Goal: Task Accomplishment & Management: Complete application form

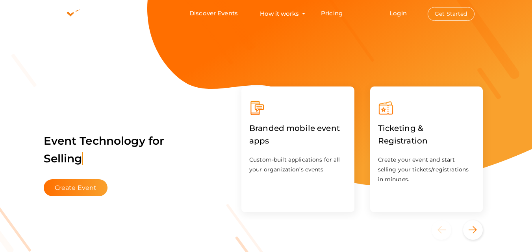
click at [454, 13] on button "Get Started" at bounding box center [450, 14] width 47 height 14
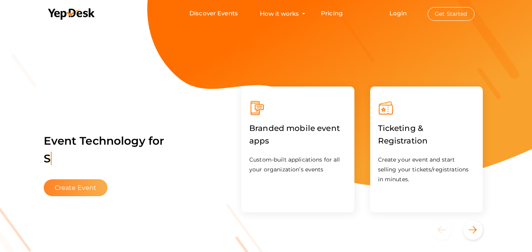
click at [77, 191] on button "Create Event" at bounding box center [76, 187] width 64 height 17
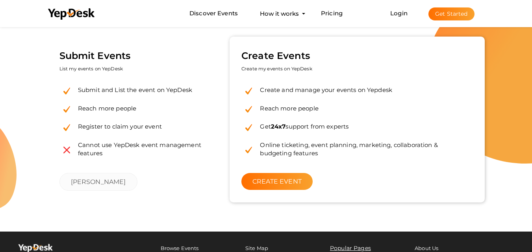
scroll to position [24, 0]
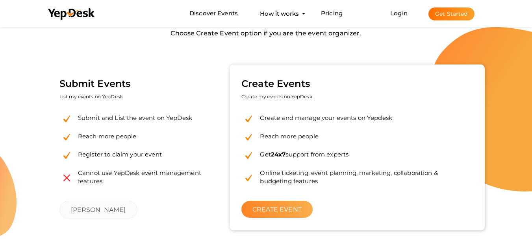
click at [271, 209] on link "CREATE EVENT" at bounding box center [276, 209] width 71 height 17
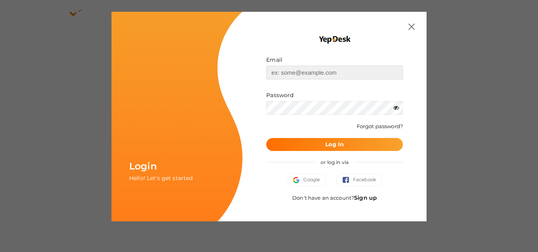
click at [288, 70] on input "text" at bounding box center [334, 73] width 137 height 14
type input "[EMAIL_ADDRESS][DOMAIN_NAME]"
click at [327, 142] on b "Log In" at bounding box center [334, 144] width 18 height 7
click at [393, 109] on icon at bounding box center [396, 108] width 6 height 6
click at [331, 151] on div "or log in via" at bounding box center [334, 162] width 137 height 22
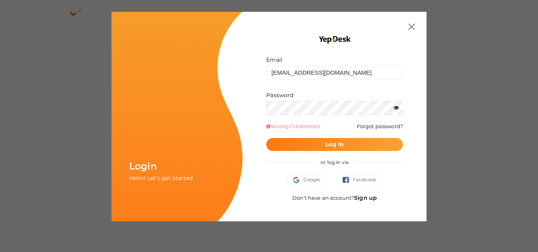
click at [331, 146] on b "Log In" at bounding box center [334, 144] width 18 height 7
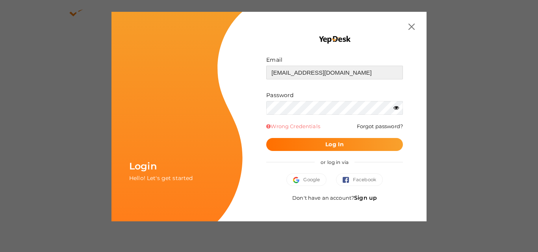
click at [309, 75] on input "[EMAIL_ADDRESS][DOMAIN_NAME]" at bounding box center [334, 73] width 137 height 14
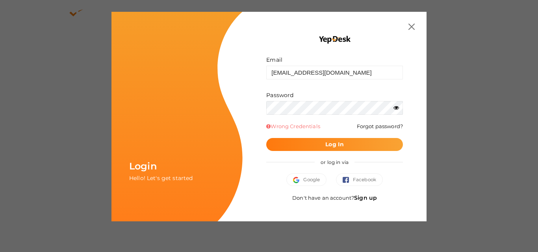
click at [312, 149] on button "Log In" at bounding box center [334, 144] width 137 height 13
click at [305, 141] on button "Log In" at bounding box center [334, 144] width 137 height 13
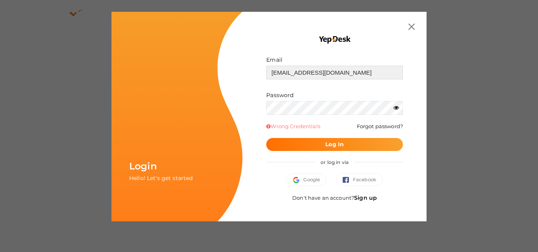
click at [379, 74] on input "[EMAIL_ADDRESS][DOMAIN_NAME]" at bounding box center [334, 73] width 137 height 14
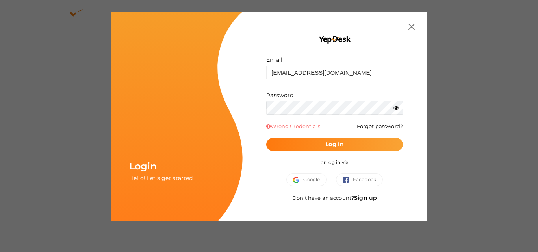
click at [337, 150] on button "Log In" at bounding box center [334, 144] width 137 height 13
click at [338, 144] on b "Log In" at bounding box center [334, 144] width 18 height 7
click at [328, 148] on span "Log In" at bounding box center [334, 145] width 18 height 8
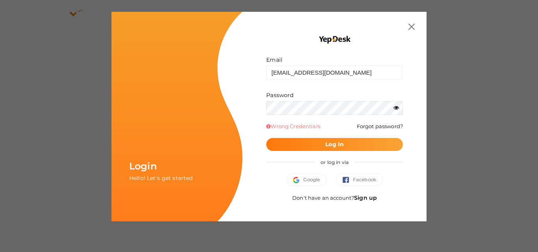
click at [296, 143] on button "Log In" at bounding box center [334, 144] width 137 height 13
click at [310, 148] on button "Log In" at bounding box center [334, 144] width 137 height 13
click at [298, 140] on button "Log In" at bounding box center [334, 144] width 137 height 13
click at [358, 148] on button "Log In" at bounding box center [334, 144] width 137 height 13
click at [311, 181] on span "Google" at bounding box center [306, 180] width 27 height 8
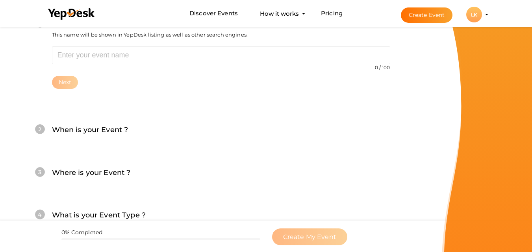
scroll to position [118, 0]
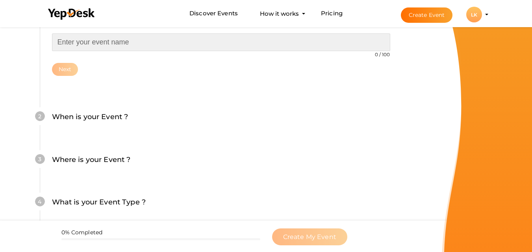
click at [125, 41] on input "text" at bounding box center [221, 42] width 338 height 18
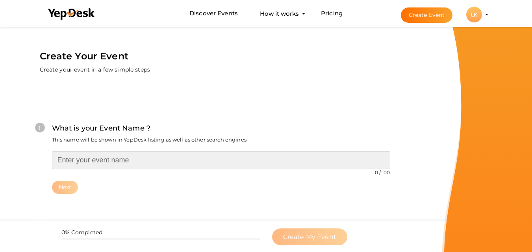
scroll to position [39, 0]
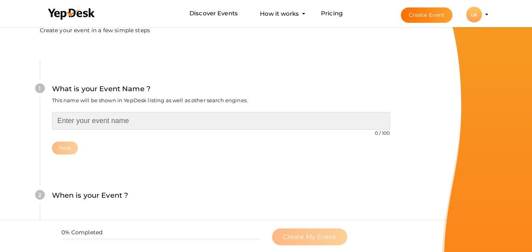
paste input "Biotechnology Scientist Awards"
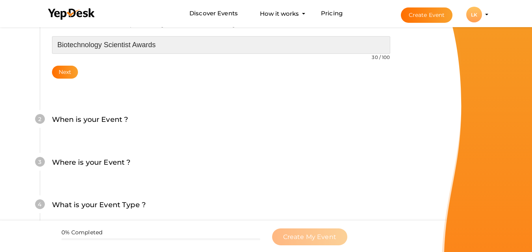
scroll to position [118, 0]
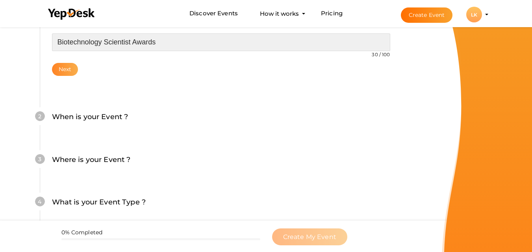
type input "Biotechnology Scientist Awards"
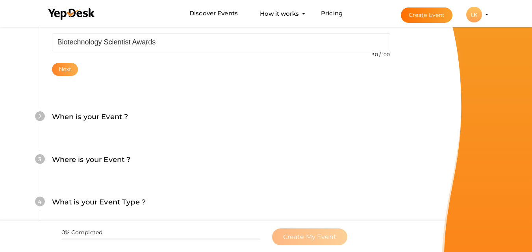
click at [65, 72] on button "Next" at bounding box center [65, 69] width 26 height 13
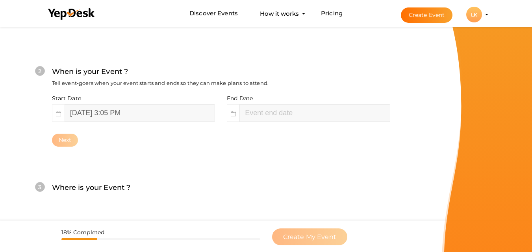
scroll to position [181, 0]
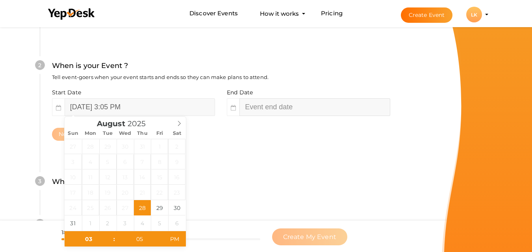
type input "05"
type input "August 28, 2025 5:05 PM"
click at [300, 106] on input "August 28, 2025 5:05 PM" at bounding box center [314, 107] width 150 height 18
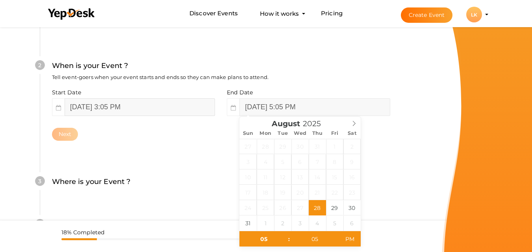
click at [92, 109] on input "August 28, 2025 3:05 PM" at bounding box center [140, 107] width 150 height 18
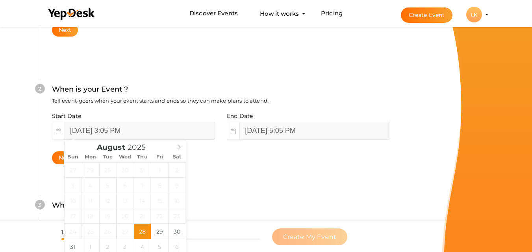
scroll to position [118, 0]
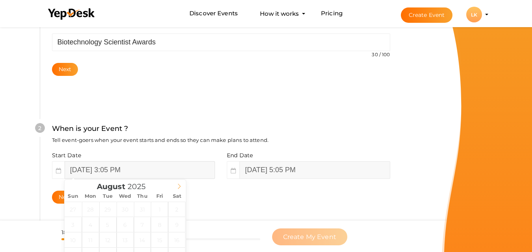
click at [177, 183] on span at bounding box center [178, 185] width 13 height 11
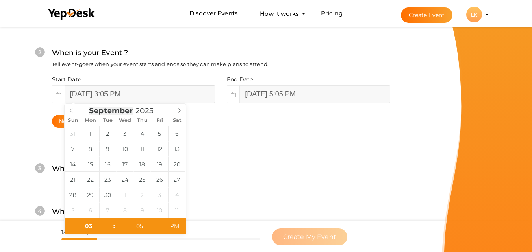
scroll to position [197, 0]
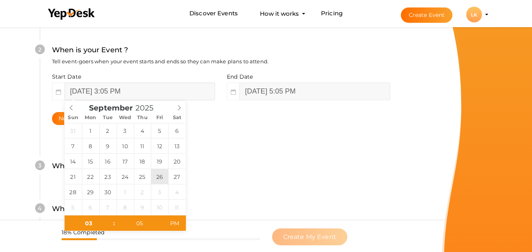
type input "[DATE] 3:05 PM"
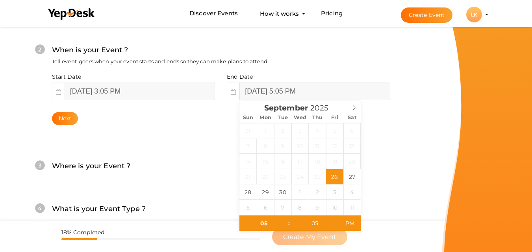
click at [341, 92] on input "September 26, 2025 5:05 PM" at bounding box center [314, 92] width 150 height 18
type input "[DATE] 5:05 PM"
click at [199, 189] on div "3 Where is your Event ? Tell event-goers where your event location is. Venue On…" at bounding box center [221, 170] width 362 height 43
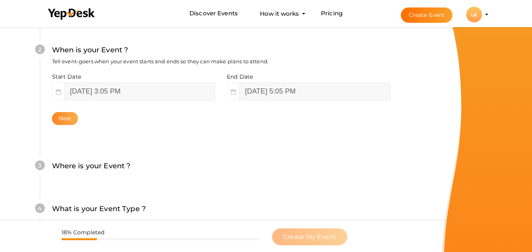
click at [72, 118] on button "Next" at bounding box center [65, 118] width 26 height 13
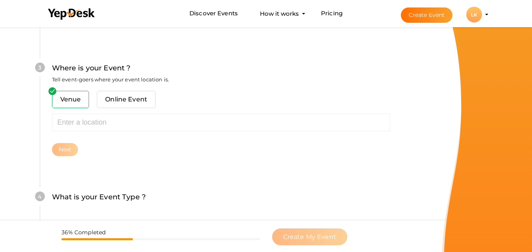
scroll to position [309, 0]
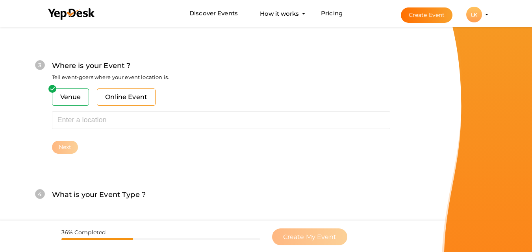
click at [115, 96] on span "Online Event" at bounding box center [126, 97] width 59 height 17
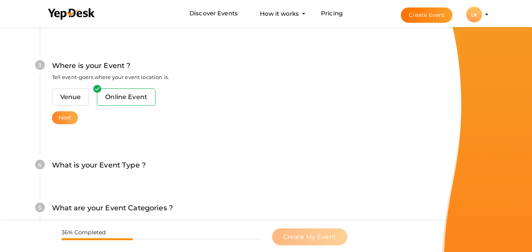
click at [73, 116] on button "Next" at bounding box center [65, 117] width 26 height 13
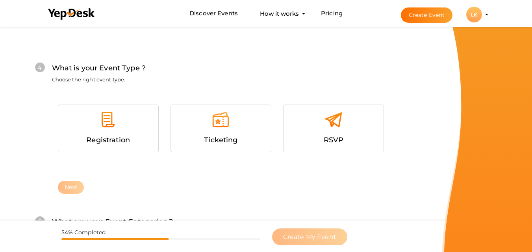
scroll to position [420, 0]
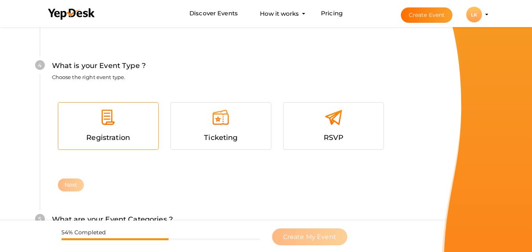
click at [100, 128] on div at bounding box center [108, 121] width 88 height 24
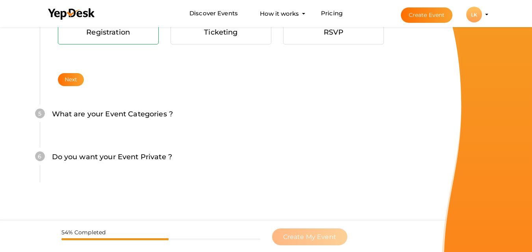
scroll to position [530, 0]
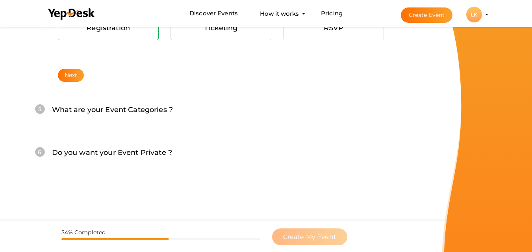
click at [65, 83] on div "4 What is your Event Type ? Choose the right event type. Registration Ticketing…" at bounding box center [221, 10] width 362 height 166
click at [71, 70] on button "Next" at bounding box center [71, 75] width 26 height 13
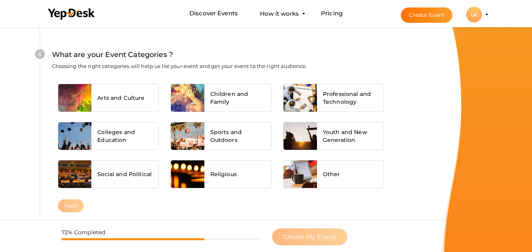
scroll to position [586, 0]
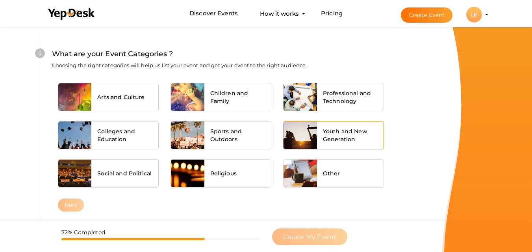
click at [334, 144] on div "Youth and New Generation" at bounding box center [350, 136] width 67 height 28
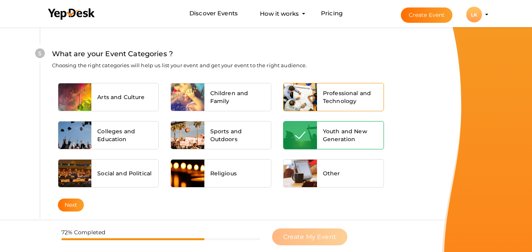
click at [340, 103] on span "Professional and Technology" at bounding box center [350, 97] width 55 height 16
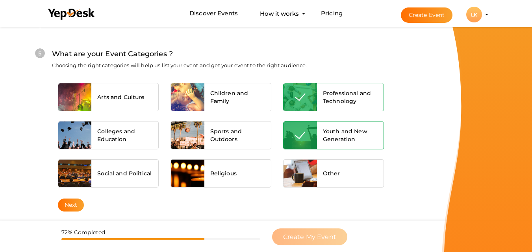
click at [340, 125] on div "Youth and New Generation" at bounding box center [350, 136] width 67 height 28
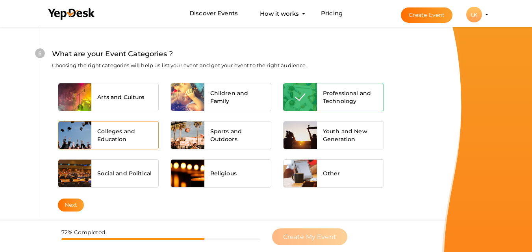
click at [112, 135] on span "Colleges and Education" at bounding box center [124, 136] width 55 height 16
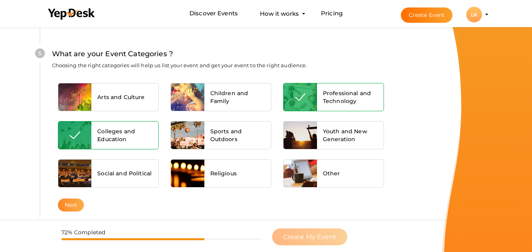
click at [69, 207] on button "Next" at bounding box center [71, 205] width 26 height 13
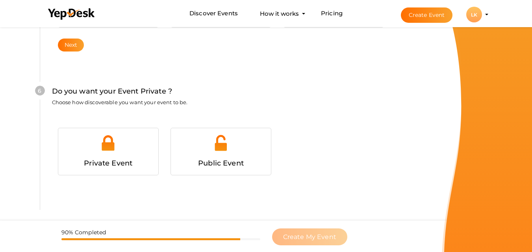
scroll to position [760, 0]
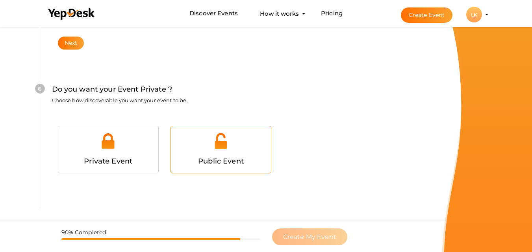
click at [195, 145] on div at bounding box center [221, 144] width 88 height 24
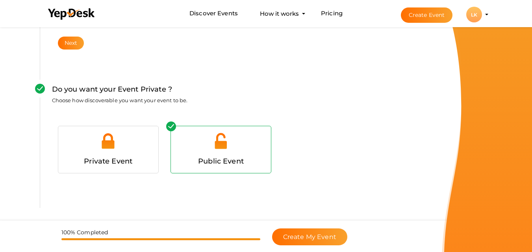
scroll to position [790, 0]
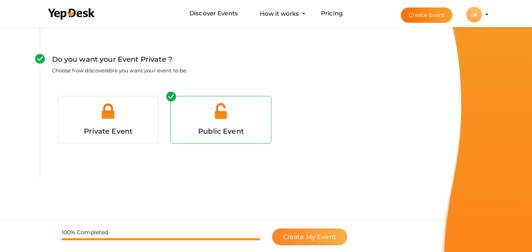
click at [314, 240] on span "Create My Event" at bounding box center [309, 236] width 53 height 7
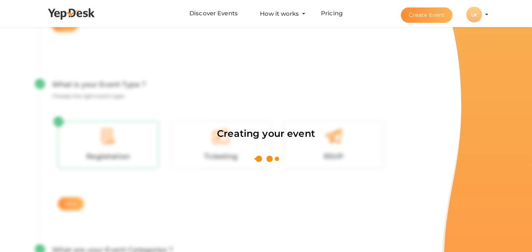
scroll to position [118, 0]
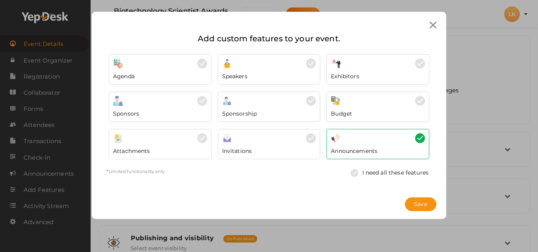
click at [158, 72] on div "Agenda" at bounding box center [160, 74] width 94 height 12
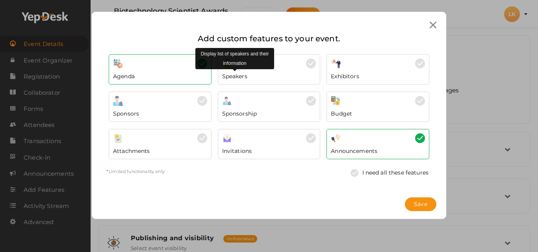
click at [235, 72] on span "Speakers" at bounding box center [234, 76] width 25 height 8
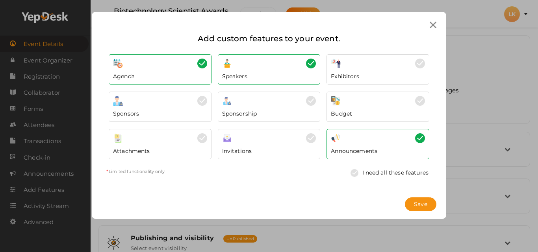
drag, startPoint x: 331, startPoint y: 71, endPoint x: 365, endPoint y: 74, distance: 34.0
click at [336, 71] on div "Exhibitors" at bounding box center [378, 74] width 94 height 12
click at [366, 105] on div at bounding box center [378, 101] width 94 height 10
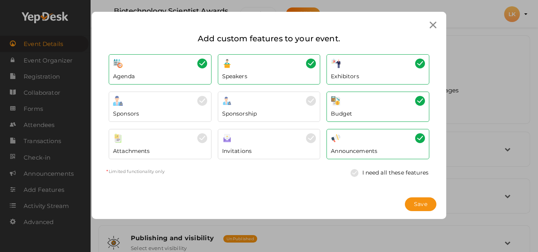
click at [275, 111] on div "Sponsorship" at bounding box center [269, 112] width 94 height 12
click at [189, 110] on div "Sponsors" at bounding box center [160, 112] width 94 height 12
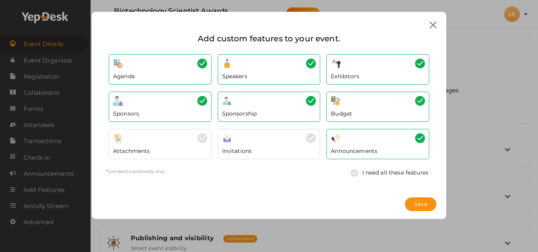
click at [186, 144] on div "Attachments" at bounding box center [160, 149] width 94 height 12
click at [261, 146] on div "Invitations" at bounding box center [269, 149] width 94 height 12
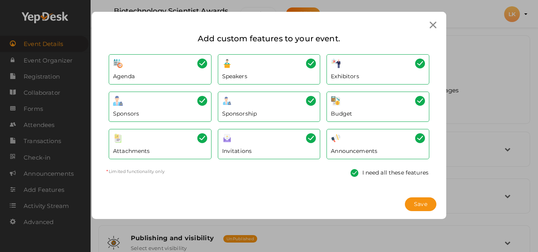
click at [353, 104] on div at bounding box center [378, 101] width 94 height 10
click at [277, 109] on div "Sponsorship" at bounding box center [269, 112] width 94 height 12
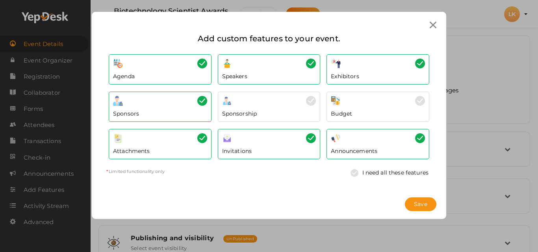
click at [283, 56] on div "Speakers" at bounding box center [269, 69] width 103 height 30
click at [289, 131] on div "Invitations" at bounding box center [269, 144] width 103 height 30
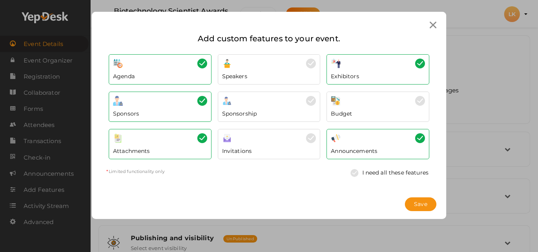
click at [183, 144] on div "Attachments" at bounding box center [160, 149] width 94 height 12
click at [177, 110] on div "Sponsors" at bounding box center [160, 112] width 94 height 12
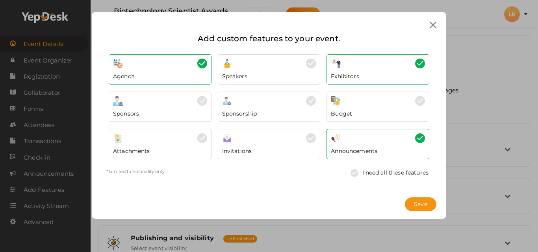
click at [178, 68] on div "Agenda" at bounding box center [160, 74] width 94 height 12
click at [420, 202] on span "Save" at bounding box center [420, 204] width 13 height 8
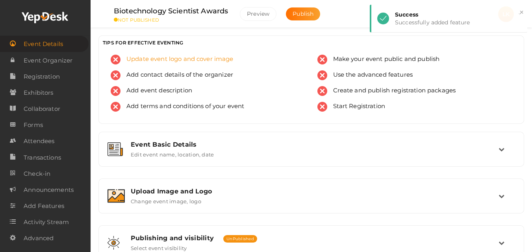
click at [133, 59] on span "Update event logo and cover image" at bounding box center [176, 60] width 113 height 10
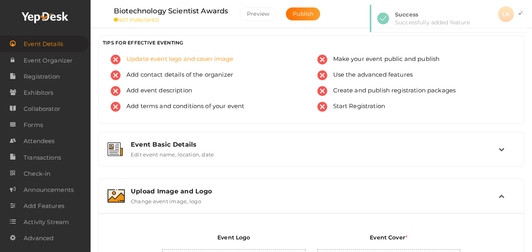
scroll to position [168, 0]
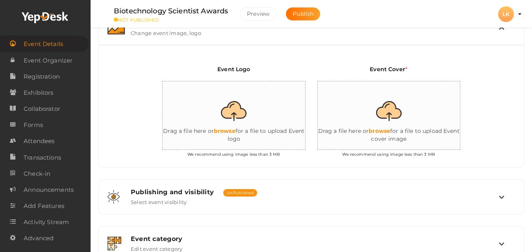
click at [218, 116] on input "file" at bounding box center [241, 115] width 157 height 69
type input "C:\fakepath\Bio Awards logo.png"
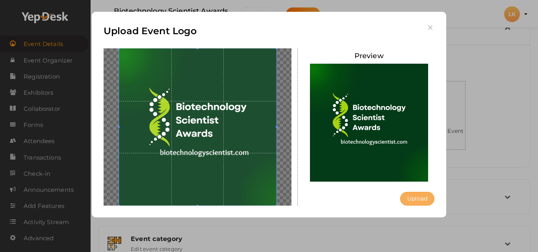
click at [405, 198] on button "Upload" at bounding box center [417, 199] width 34 height 14
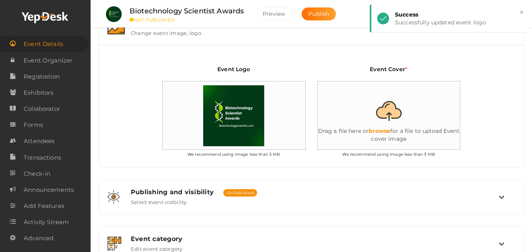
click at [388, 127] on input "file" at bounding box center [396, 115] width 157 height 69
type input "C:\fakepath\Biotechnology-Banner-scaled.webp"
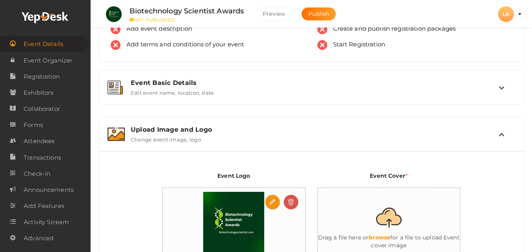
scroll to position [157, 0]
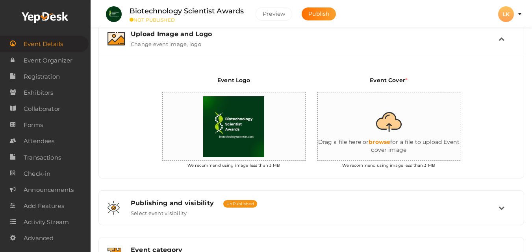
click at [387, 144] on input "file" at bounding box center [396, 126] width 157 height 69
click at [394, 144] on input "file" at bounding box center [396, 126] width 157 height 69
click at [384, 142] on input "file" at bounding box center [396, 126] width 157 height 69
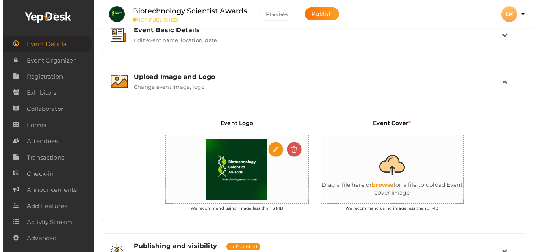
scroll to position [118, 0]
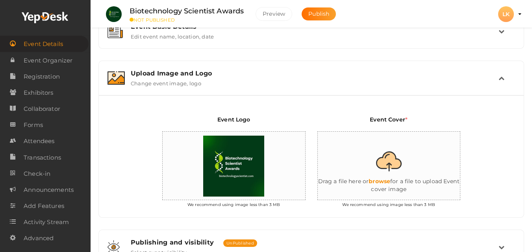
click at [381, 179] on input "file" at bounding box center [396, 166] width 157 height 69
click at [392, 179] on input "file" at bounding box center [396, 166] width 157 height 69
click at [384, 181] on input "file" at bounding box center [396, 166] width 157 height 69
click at [383, 180] on input "file" at bounding box center [396, 166] width 157 height 69
click at [387, 181] on input "file" at bounding box center [396, 166] width 157 height 69
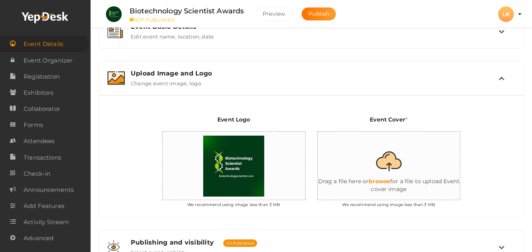
click at [389, 179] on input "file" at bounding box center [396, 166] width 157 height 69
click at [394, 180] on input "file" at bounding box center [396, 166] width 157 height 69
click at [383, 181] on input "file" at bounding box center [396, 166] width 157 height 69
click at [384, 180] on input "file" at bounding box center [396, 166] width 157 height 69
type input "C:\fakepath\Biotechnology-Banner-scaled_11zon.png"
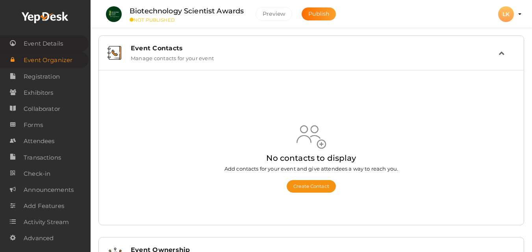
click at [50, 44] on span "Event Details" at bounding box center [43, 44] width 39 height 16
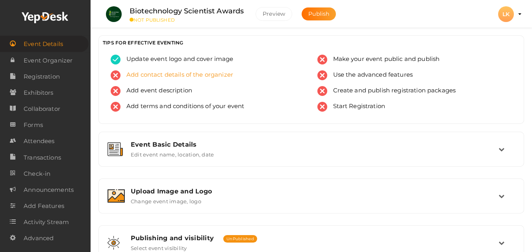
click at [148, 76] on span "Add contact details of the organizer" at bounding box center [176, 75] width 113 height 10
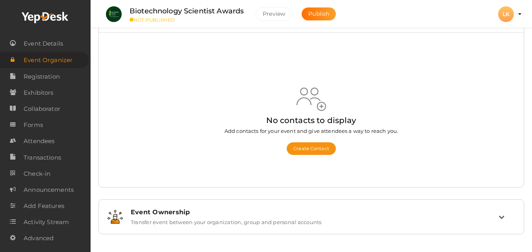
scroll to position [40, 0]
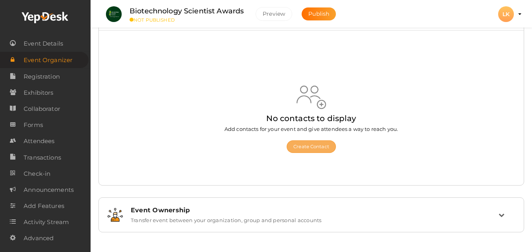
click at [311, 146] on button "Create Contact" at bounding box center [311, 147] width 49 height 13
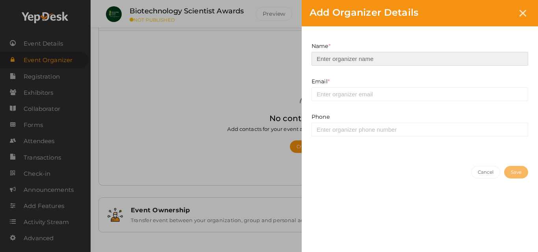
click at [337, 61] on input at bounding box center [419, 59] width 216 height 14
type input "Biotechnology Scientist Awards"
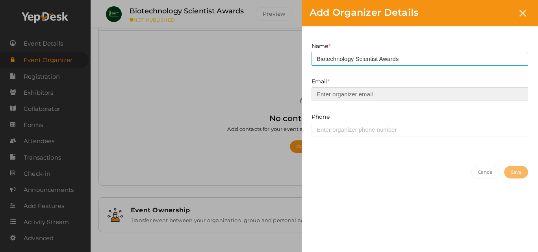
click at [358, 98] on input "email" at bounding box center [419, 94] width 216 height 14
type input "support@biotechnologyscientist.com"
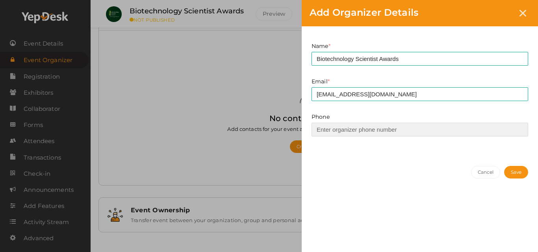
click at [347, 129] on input at bounding box center [419, 130] width 216 height 14
type input "8110004106"
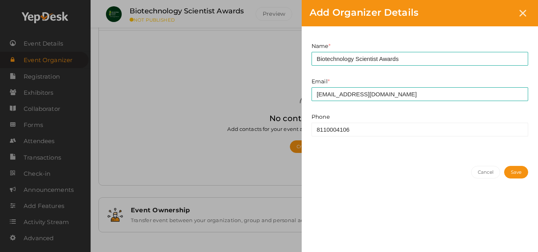
click at [509, 171] on button "Save" at bounding box center [516, 172] width 24 height 13
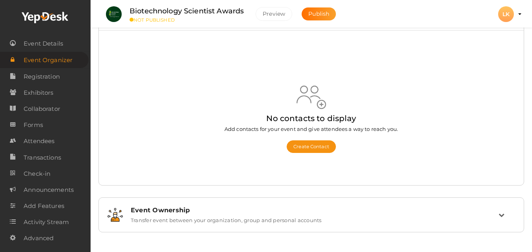
scroll to position [0, 0]
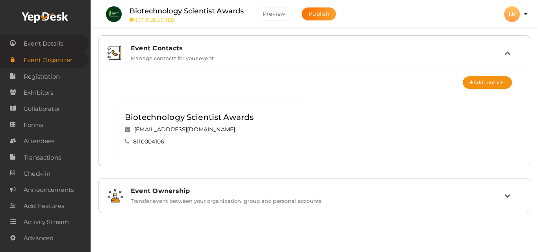
click at [37, 42] on span "Event Details" at bounding box center [43, 44] width 39 height 16
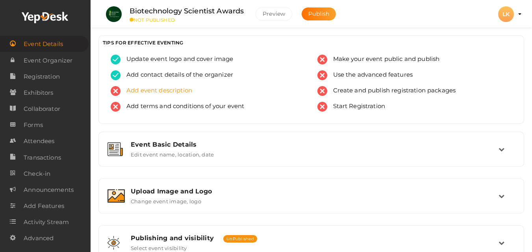
click at [161, 94] on span "Add event description" at bounding box center [156, 91] width 72 height 10
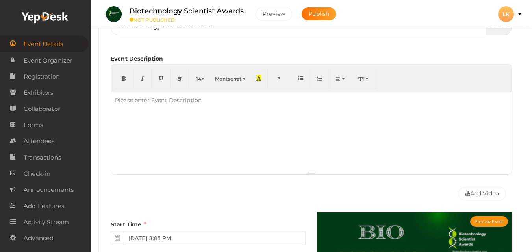
click at [162, 108] on div "Please enter Event Description" at bounding box center [158, 100] width 94 height 16
click at [166, 129] on div at bounding box center [311, 131] width 400 height 79
paste div
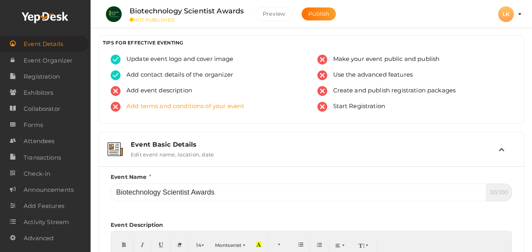
click at [163, 102] on span "Add terms and conditions of your event" at bounding box center [182, 107] width 124 height 10
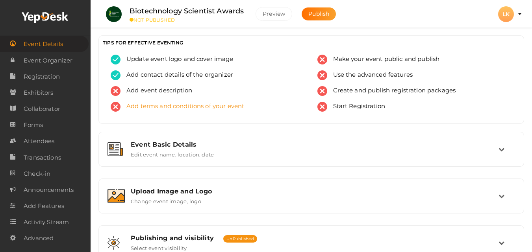
click at [164, 102] on span "Add terms and conditions of your event" at bounding box center [182, 107] width 124 height 10
click at [154, 96] on span "Add event description" at bounding box center [156, 91] width 72 height 10
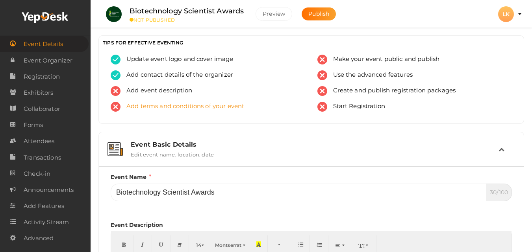
click at [150, 106] on span "Add terms and conditions of your event" at bounding box center [182, 107] width 124 height 10
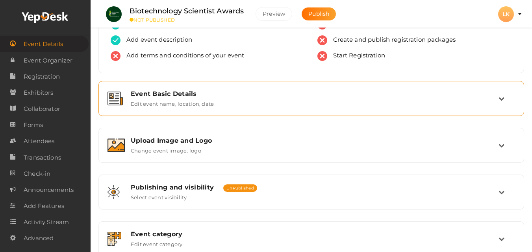
scroll to position [50, 0]
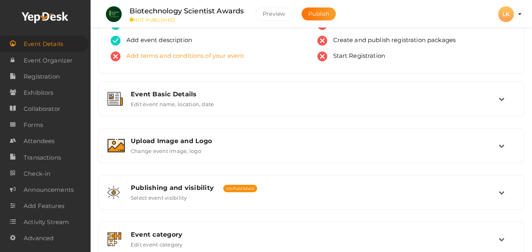
click at [166, 60] on span "Add terms and conditions of your event" at bounding box center [182, 57] width 124 height 10
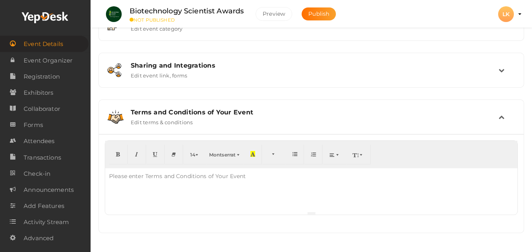
scroll to position [267, 0]
click at [169, 184] on div at bounding box center [311, 189] width 412 height 43
paste div
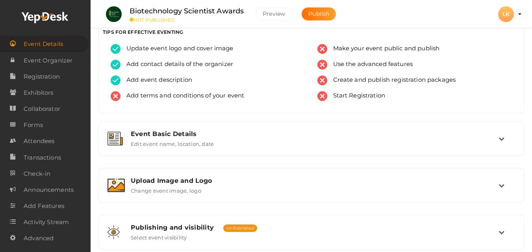
scroll to position [0, 0]
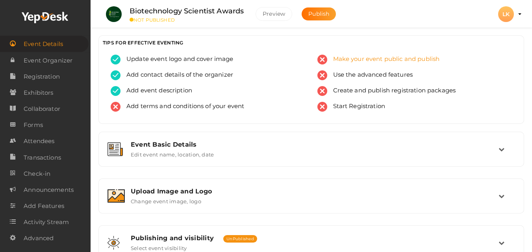
click at [368, 63] on span "Make your event public and publish" at bounding box center [383, 60] width 113 height 10
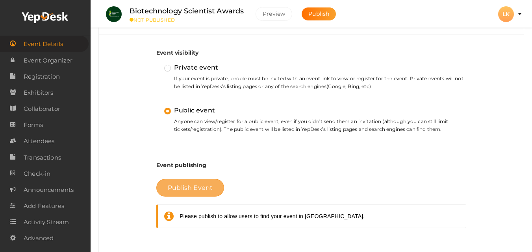
click at [189, 189] on span "Publish Event" at bounding box center [190, 187] width 45 height 7
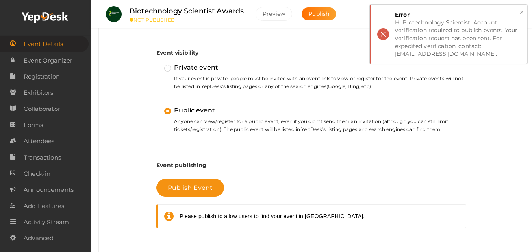
click at [385, 33] on div "× Error Hi Biotechnology Scientist, Account verification required to publish ev…" at bounding box center [448, 34] width 157 height 59
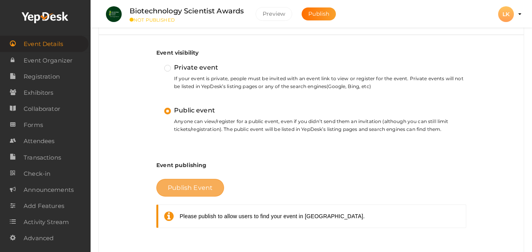
click at [196, 185] on span "Publish Event" at bounding box center [190, 187] width 45 height 7
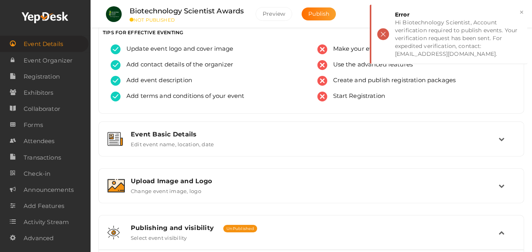
scroll to position [0, 0]
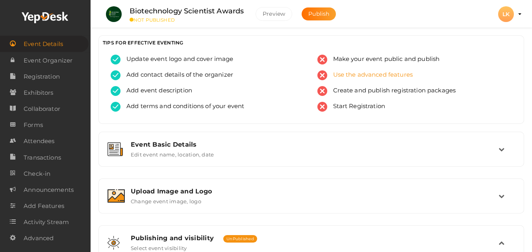
click at [346, 77] on span "Use the advanced features" at bounding box center [370, 75] width 86 height 10
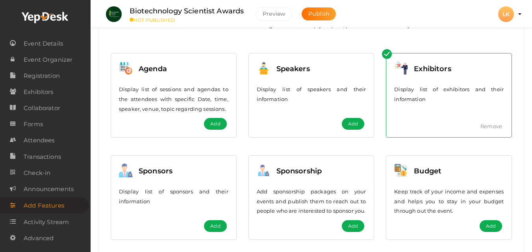
scroll to position [79, 0]
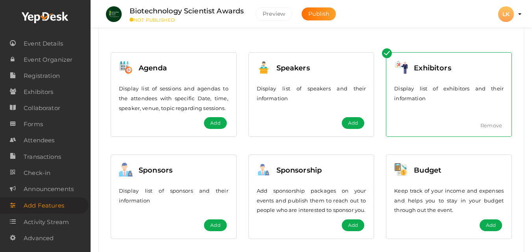
click at [215, 125] on span "Add" at bounding box center [215, 123] width 10 height 8
click at [348, 123] on button "Add" at bounding box center [353, 123] width 22 height 12
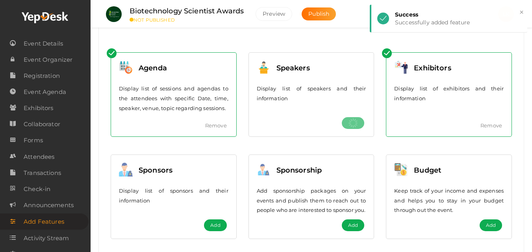
click at [217, 229] on span "Add" at bounding box center [215, 226] width 10 height 8
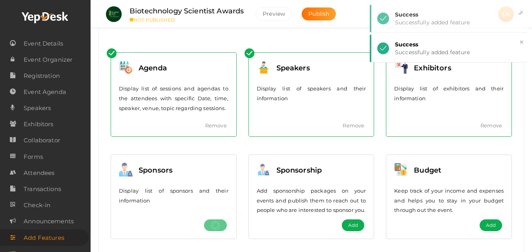
click at [360, 231] on button "Add" at bounding box center [353, 226] width 22 height 12
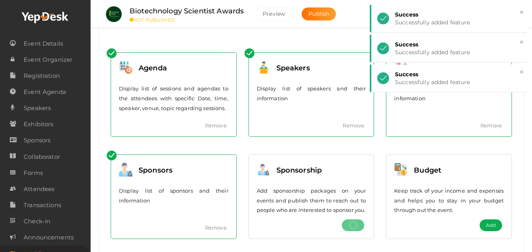
click at [480, 231] on button "Add" at bounding box center [490, 226] width 22 height 12
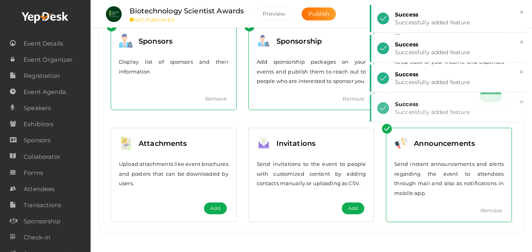
scroll to position [217, 0]
click at [216, 215] on div "Attachments Upload attachments like event brochures and posters that can be dow…" at bounding box center [174, 175] width 126 height 94
click at [216, 211] on span "Add" at bounding box center [215, 209] width 10 height 8
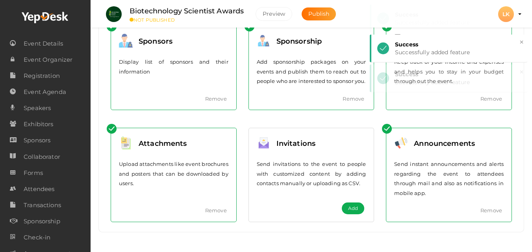
click at [345, 207] on button "Add" at bounding box center [353, 209] width 22 height 12
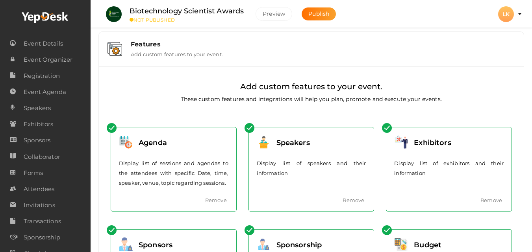
scroll to position [0, 0]
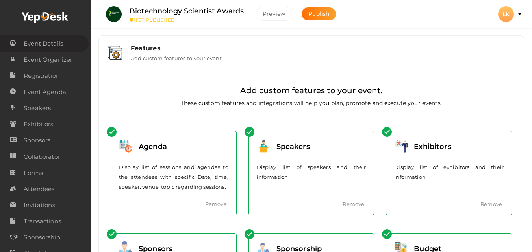
click at [49, 47] on span "Event Details" at bounding box center [43, 44] width 39 height 16
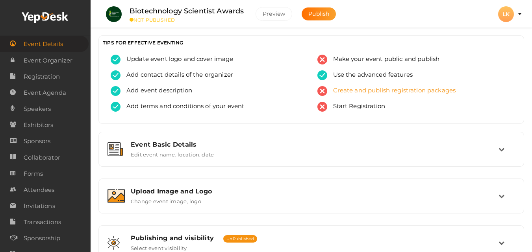
click at [366, 90] on span "Create and publish registration packages" at bounding box center [391, 91] width 129 height 10
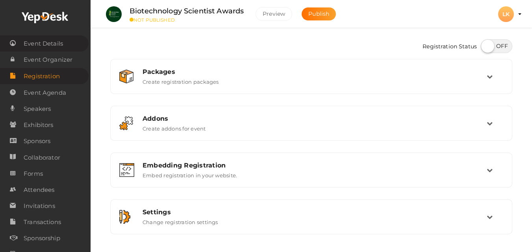
click at [55, 41] on span "Event Details" at bounding box center [43, 44] width 39 height 16
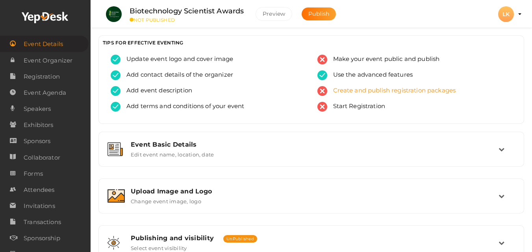
click at [383, 92] on span "Create and publish registration packages" at bounding box center [391, 91] width 129 height 10
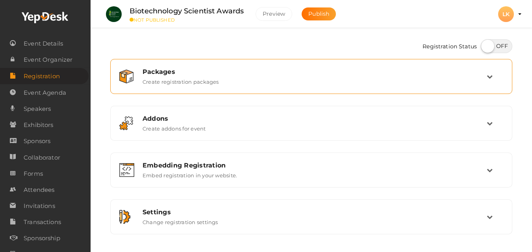
click at [204, 78] on label "Create registration packages" at bounding box center [180, 80] width 76 height 9
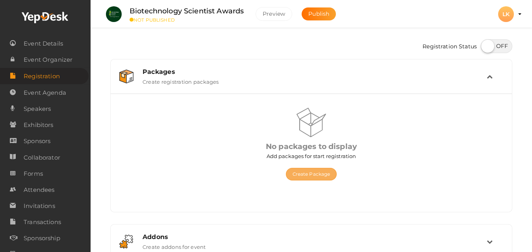
click at [296, 172] on button "Create Package" at bounding box center [311, 174] width 51 height 13
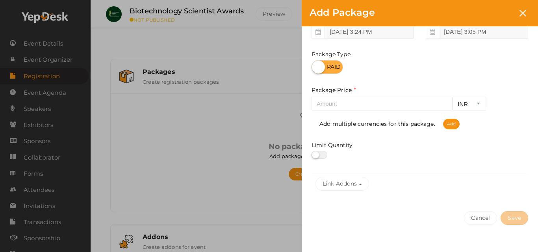
click at [326, 61] on label at bounding box center [326, 67] width 31 height 14
click at [316, 62] on input "checkbox" at bounding box center [313, 64] width 5 height 5
checkbox input "true"
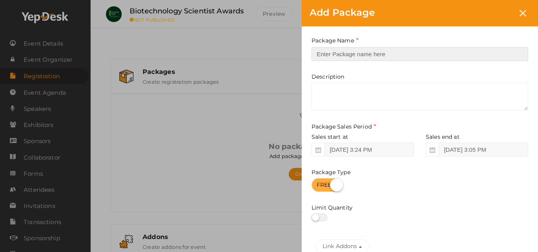
click at [362, 59] on input "text" at bounding box center [419, 54] width 216 height 14
type input "Bio Awards"
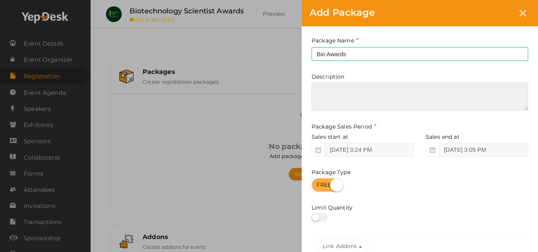
click at [351, 92] on textarea at bounding box center [419, 97] width 216 height 28
paste textarea "Join us for the Biotechnology Scientist Awards, a premier event in the realm of…"
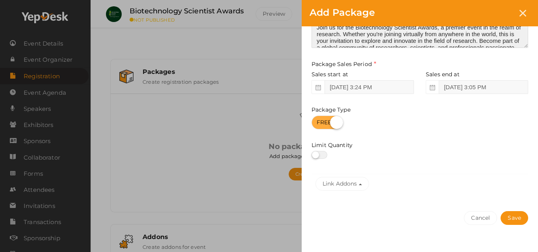
scroll to position [74, 0]
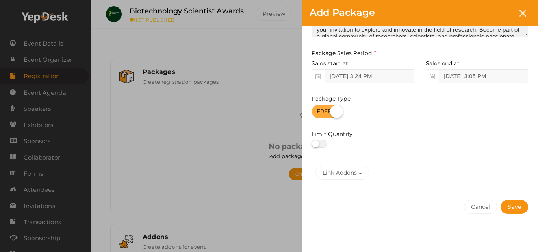
type textarea "Join us for the Biotechnology Scientist Awards, a premier event in the realm of…"
click at [326, 144] on label at bounding box center [319, 144] width 16 height 8
click at [316, 144] on input "checkbox" at bounding box center [313, 144] width 5 height 5
checkbox input "true"
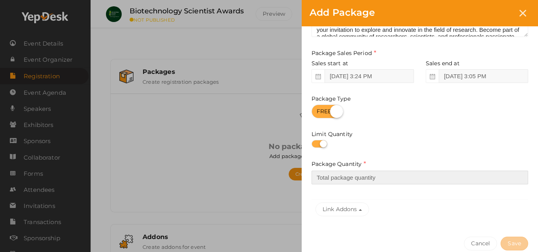
click at [376, 183] on input "number" at bounding box center [419, 178] width 216 height 14
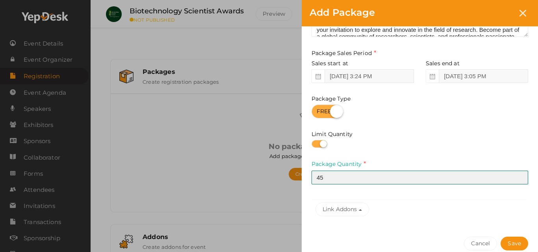
type input "4"
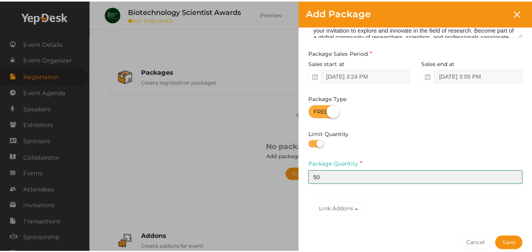
scroll to position [110, 0]
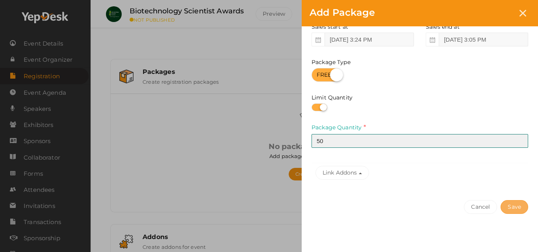
type input "50"
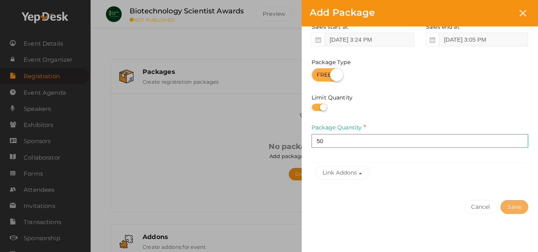
click at [516, 208] on button "Save" at bounding box center [514, 207] width 28 height 14
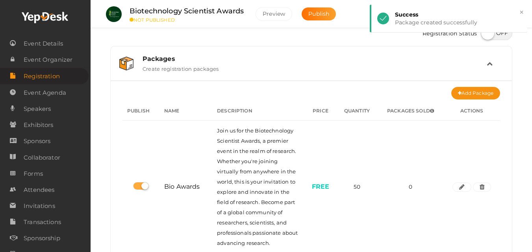
scroll to position [0, 0]
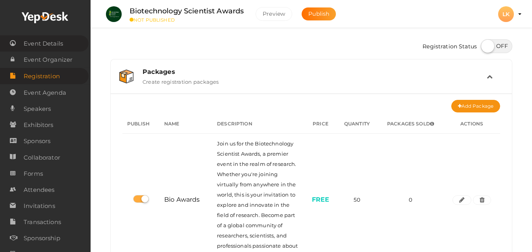
click at [38, 43] on span "Event Details" at bounding box center [43, 44] width 39 height 16
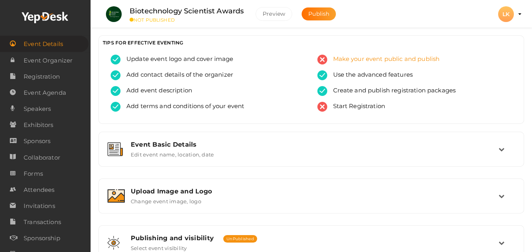
click at [355, 58] on span "Make your event public and publish" at bounding box center [383, 60] width 113 height 10
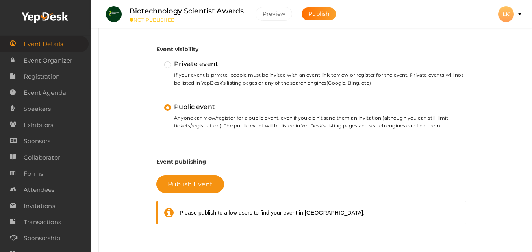
scroll to position [247, 0]
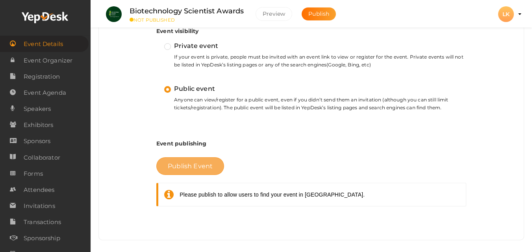
click at [172, 157] on button "Publish Event" at bounding box center [190, 166] width 68 height 18
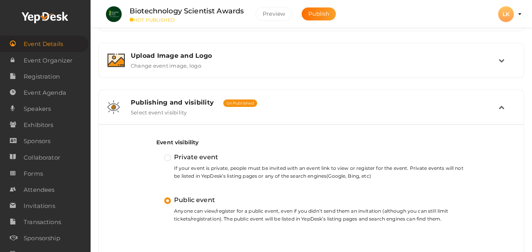
scroll to position [129, 0]
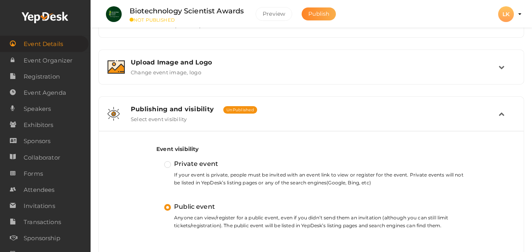
click at [324, 15] on span "Publish" at bounding box center [318, 13] width 21 height 7
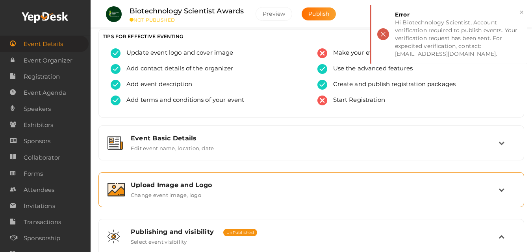
scroll to position [0, 0]
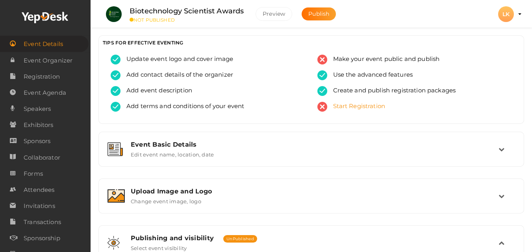
click at [348, 105] on span "Start Registration" at bounding box center [356, 107] width 58 height 10
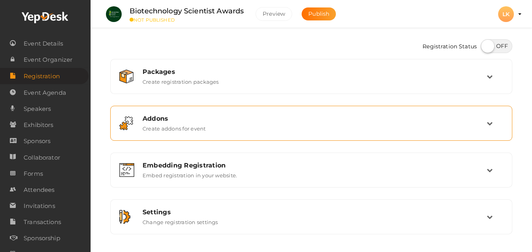
click at [318, 119] on div "Addons" at bounding box center [314, 118] width 344 height 7
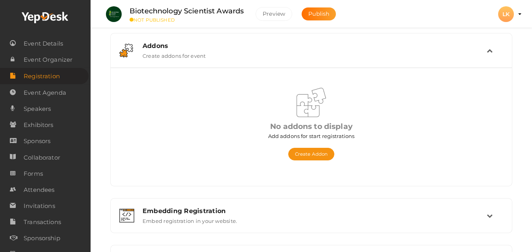
scroll to position [79, 0]
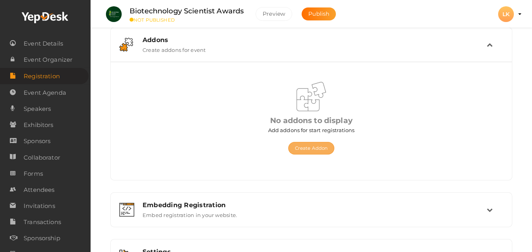
click at [316, 147] on button "Create Addon" at bounding box center [311, 148] width 46 height 13
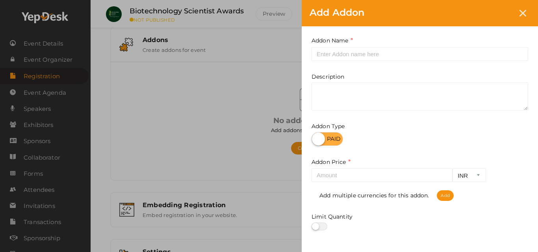
click at [331, 145] on label at bounding box center [326, 139] width 31 height 14
click at [316, 139] on input "checkbox" at bounding box center [313, 136] width 5 height 5
checkbox input "true"
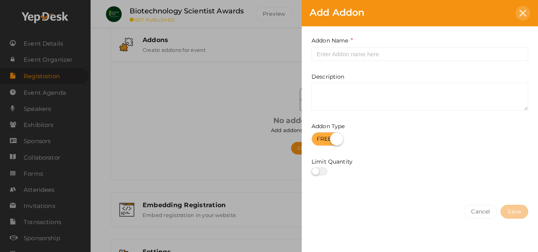
click at [520, 9] on div at bounding box center [522, 13] width 15 height 15
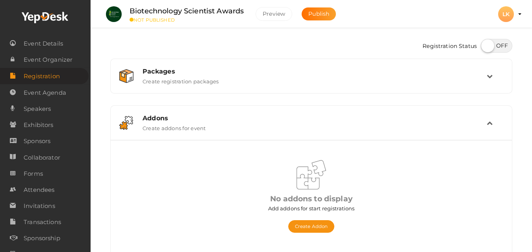
scroll to position [0, 0]
click at [46, 49] on span "Event Details" at bounding box center [43, 44] width 39 height 16
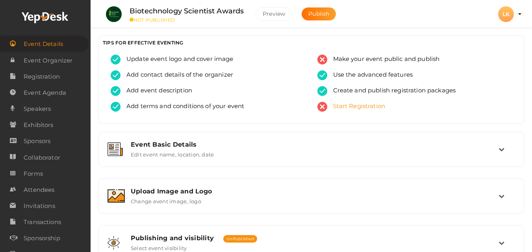
click at [362, 104] on span "Start Registration" at bounding box center [356, 107] width 58 height 10
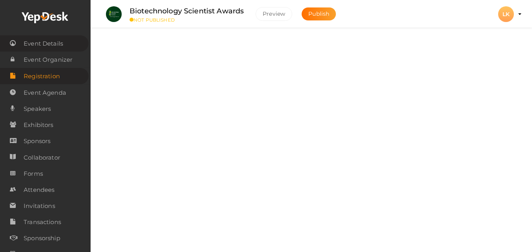
click at [54, 38] on span "Event Details" at bounding box center [43, 44] width 39 height 16
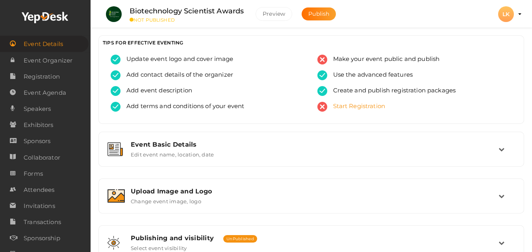
click at [343, 104] on span "Start Registration" at bounding box center [356, 107] width 58 height 10
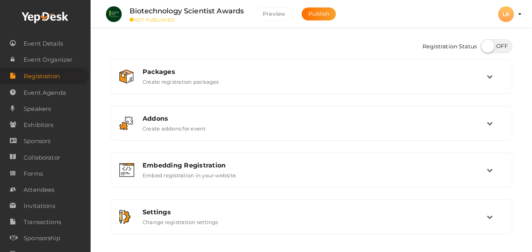
click at [497, 43] on label at bounding box center [496, 46] width 31 height 14
click at [486, 43] on input "checkbox" at bounding box center [483, 43] width 5 height 5
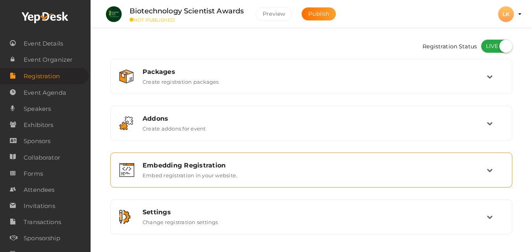
click at [181, 165] on div "Embedding Registration" at bounding box center [314, 165] width 344 height 7
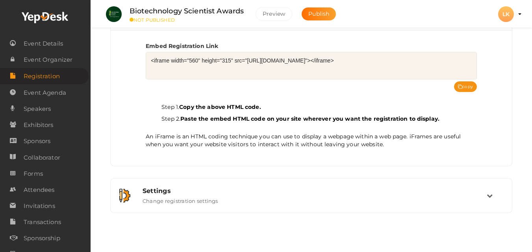
scroll to position [158, 0]
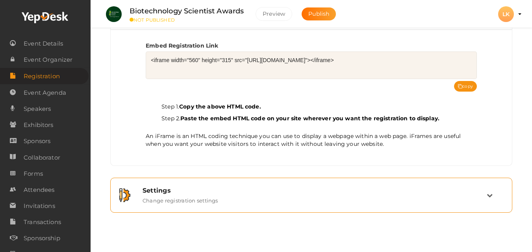
click at [175, 192] on div "Settings" at bounding box center [314, 190] width 344 height 7
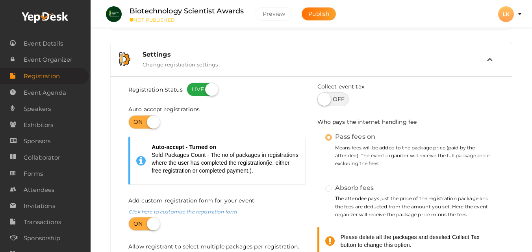
click at [203, 87] on label at bounding box center [202, 90] width 31 height 14
checkbox input "false"
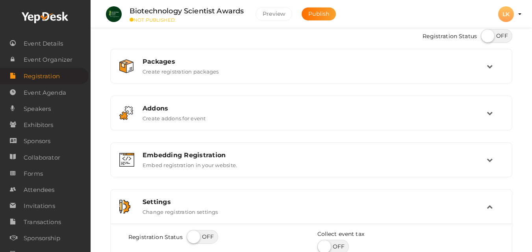
scroll to position [0, 0]
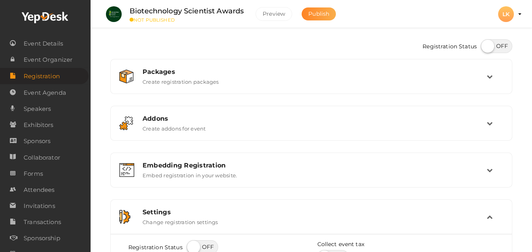
click at [315, 15] on span "Publish" at bounding box center [318, 13] width 21 height 7
click at [59, 44] on span "Event Details" at bounding box center [43, 44] width 39 height 16
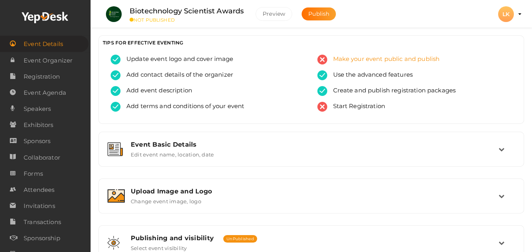
click at [350, 59] on span "Make your event public and publish" at bounding box center [383, 60] width 113 height 10
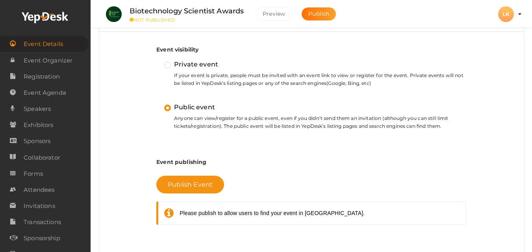
scroll to position [208, 0]
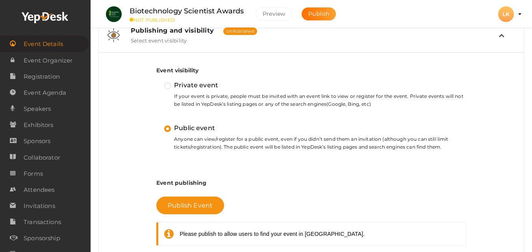
click at [166, 81] on label "Private event" at bounding box center [191, 85] width 54 height 10
click at [156, 82] on input "Private event" at bounding box center [156, 82] width 0 height 0
click at [171, 127] on label "Public event" at bounding box center [189, 128] width 51 height 10
click at [156, 125] on input "Public event" at bounding box center [156, 125] width 0 height 0
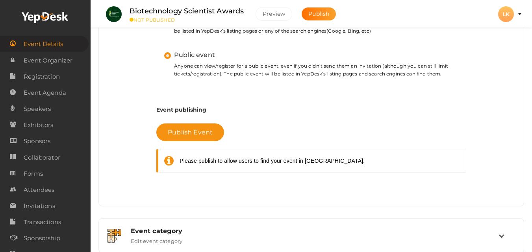
scroll to position [287, 0]
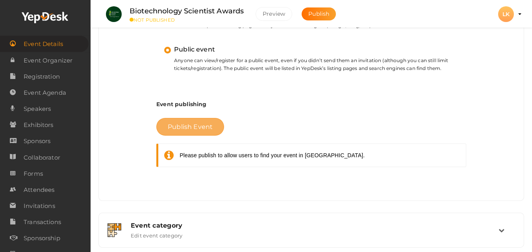
click at [198, 131] on button "Publish Event" at bounding box center [190, 127] width 68 height 18
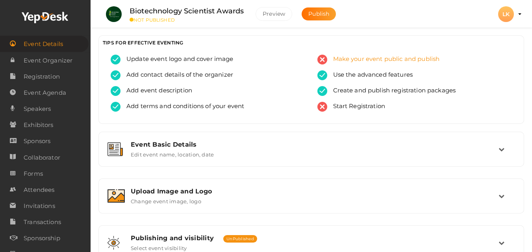
click at [366, 61] on span "Make your event public and publish" at bounding box center [383, 60] width 113 height 10
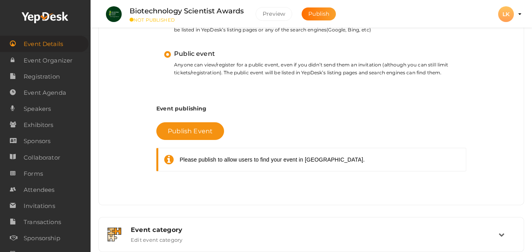
scroll to position [287, 0]
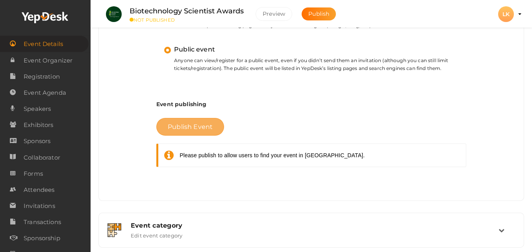
click at [194, 127] on span "Publish Event" at bounding box center [190, 126] width 45 height 7
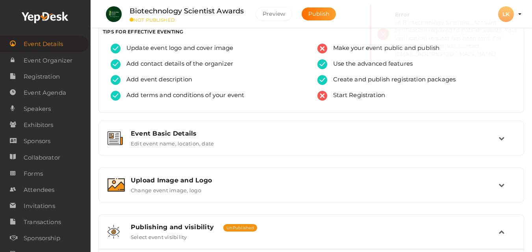
scroll to position [0, 0]
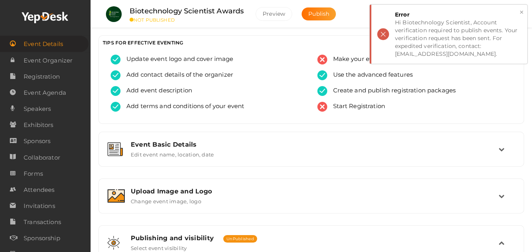
click at [520, 13] on button "×" at bounding box center [521, 12] width 5 height 9
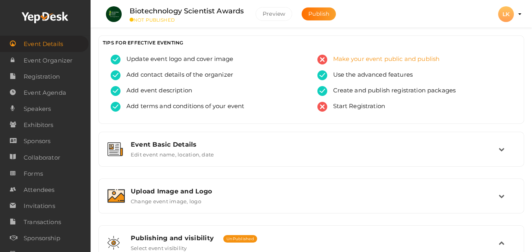
click at [342, 61] on span "Make your event public and publish" at bounding box center [383, 60] width 113 height 10
click at [355, 108] on span "Start Registration" at bounding box center [356, 107] width 58 height 10
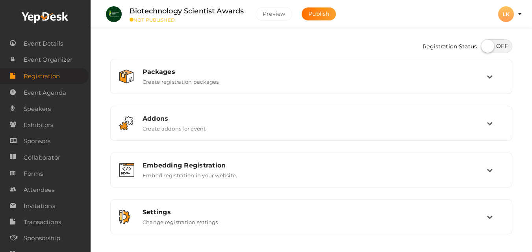
click at [500, 45] on label at bounding box center [496, 46] width 31 height 14
click at [486, 45] on input "checkbox" at bounding box center [483, 43] width 5 height 5
click at [487, 49] on label at bounding box center [496, 46] width 31 height 14
click at [486, 46] on input "checkbox" at bounding box center [483, 43] width 5 height 5
click at [487, 49] on label at bounding box center [496, 46] width 31 height 14
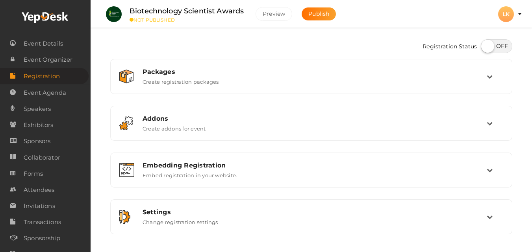
click at [486, 46] on input "checkbox" at bounding box center [483, 43] width 5 height 5
click at [319, 11] on span "Publish" at bounding box center [318, 13] width 21 height 7
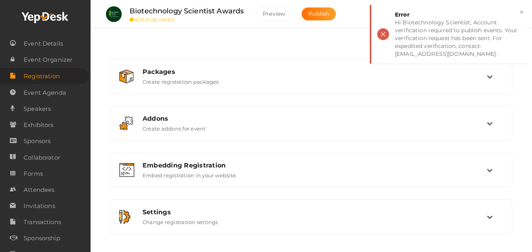
click at [328, 29] on div "Registration Status Packages Create registration packages Add Package No packag…" at bounding box center [311, 137] width 441 height 274
click at [521, 11] on button "×" at bounding box center [521, 12] width 5 height 9
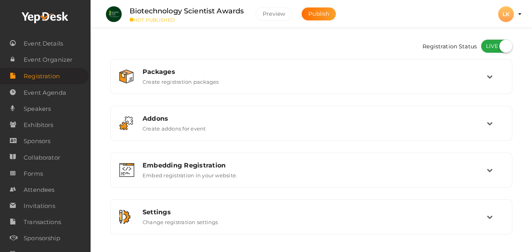
click at [501, 48] on label at bounding box center [496, 46] width 31 height 14
click at [486, 46] on input "checkbox" at bounding box center [483, 43] width 5 height 5
checkbox input "false"
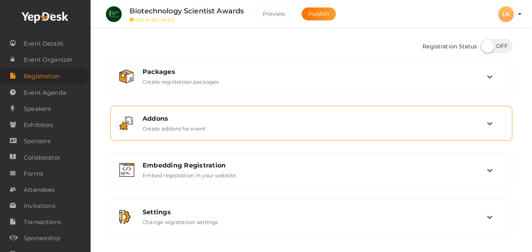
click at [226, 124] on div "Addons Create addons for event" at bounding box center [312, 123] width 350 height 17
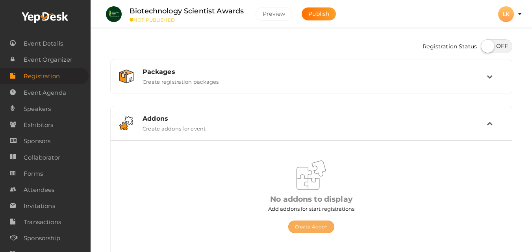
click at [309, 227] on button "Create Addon" at bounding box center [311, 227] width 46 height 13
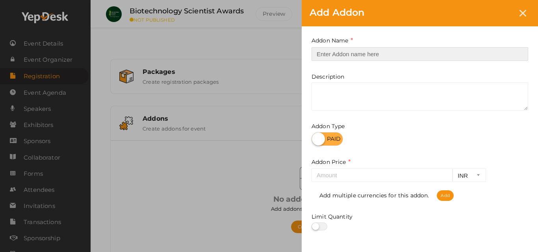
click at [355, 55] on input "text" at bounding box center [419, 54] width 216 height 14
type input "Bio Awards"
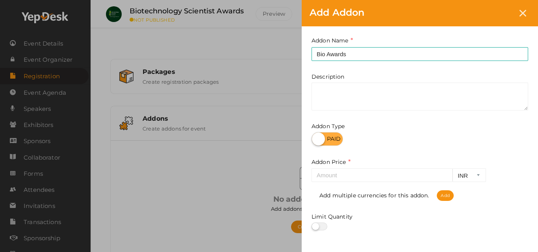
click at [333, 139] on label at bounding box center [326, 139] width 31 height 14
click at [316, 139] on input "checkbox" at bounding box center [313, 136] width 5 height 5
checkbox input "true"
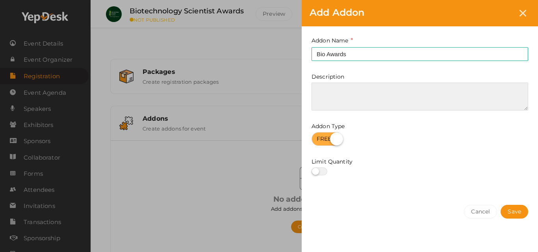
click at [342, 86] on textarea at bounding box center [419, 97] width 216 height 28
paste textarea "Join us for the Biotechnology Scientist Awards, a premier event in the realm of…"
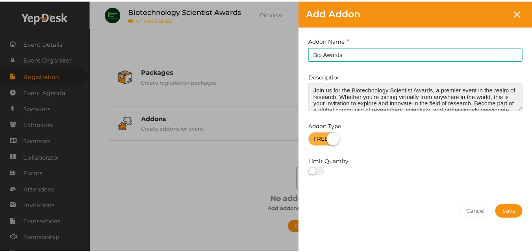
scroll to position [17, 0]
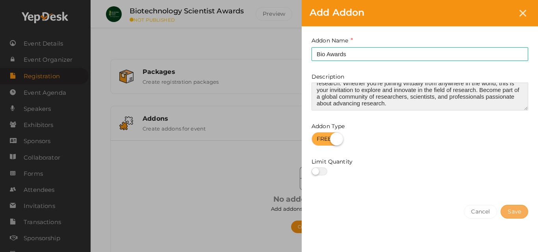
type textarea "Join us for the Biotechnology Scientist Awards, a premier event in the realm of…"
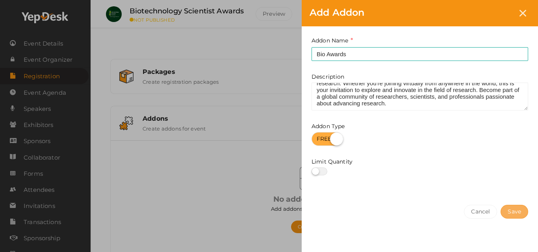
click at [515, 213] on button "Save" at bounding box center [514, 212] width 28 height 14
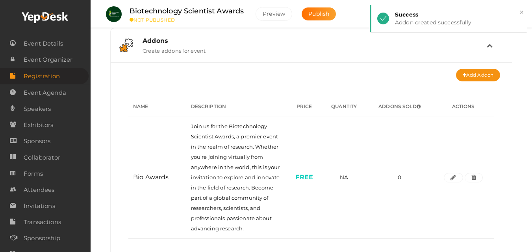
scroll to position [79, 0]
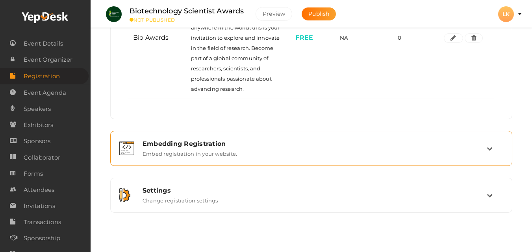
click at [262, 145] on div "Embedding Registration" at bounding box center [314, 143] width 344 height 7
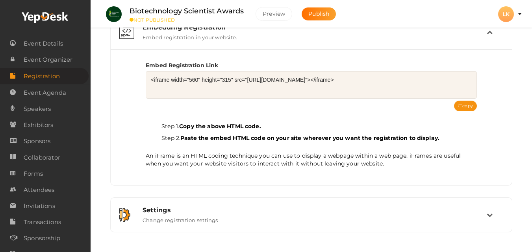
scroll to position [158, 0]
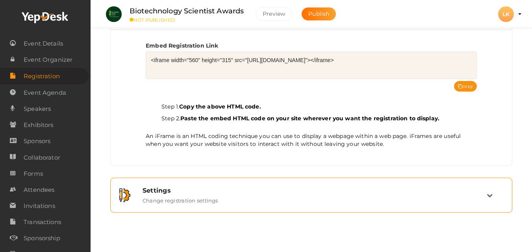
click at [286, 203] on div "Settings Change registration settings" at bounding box center [312, 195] width 350 height 17
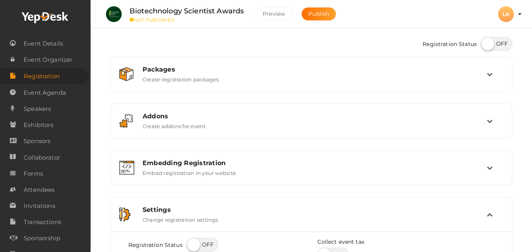
scroll to position [0, 0]
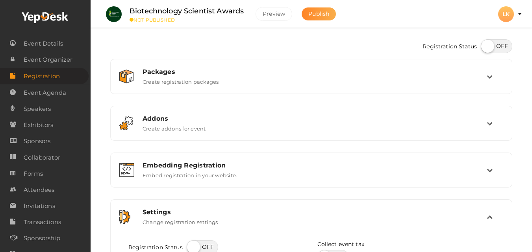
click at [316, 14] on span "Publish" at bounding box center [318, 13] width 21 height 7
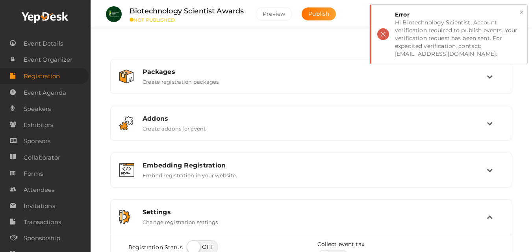
click at [519, 10] on button "×" at bounding box center [521, 12] width 5 height 9
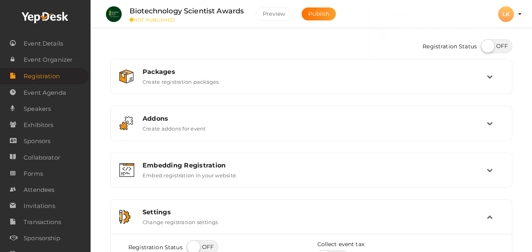
click at [504, 46] on label at bounding box center [496, 46] width 31 height 14
click at [486, 46] on input "checkbox" at bounding box center [483, 43] width 5 height 5
checkbox input "true"
click at [261, 79] on div "Packages Create registration packages" at bounding box center [312, 76] width 350 height 17
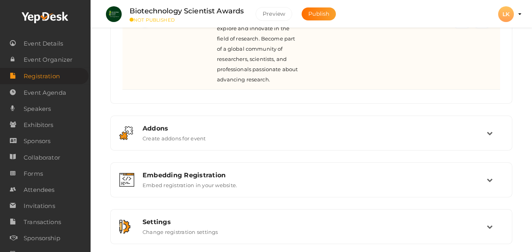
scroll to position [197, 0]
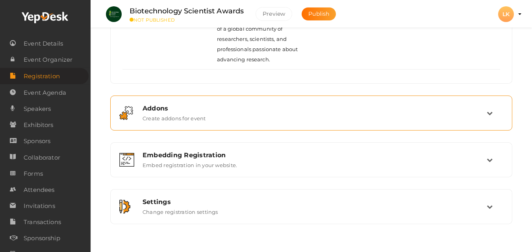
click at [232, 127] on div "Addons Create addons for event" at bounding box center [311, 113] width 402 height 35
click at [204, 109] on div "Addons" at bounding box center [314, 108] width 344 height 7
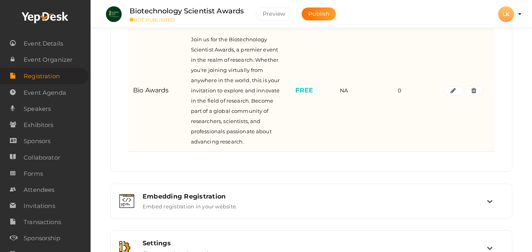
scroll to position [218, 0]
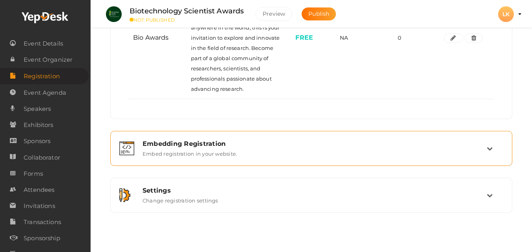
click at [248, 149] on div "Embedding Registration Embed registration in your website." at bounding box center [312, 148] width 350 height 17
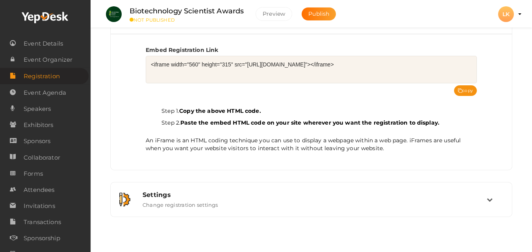
scroll to position [158, 0]
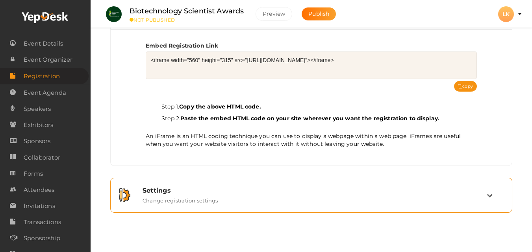
click at [228, 210] on div "Settings Change registration settings" at bounding box center [311, 195] width 402 height 35
click at [228, 208] on div "Settings Change registration settings" at bounding box center [311, 195] width 393 height 26
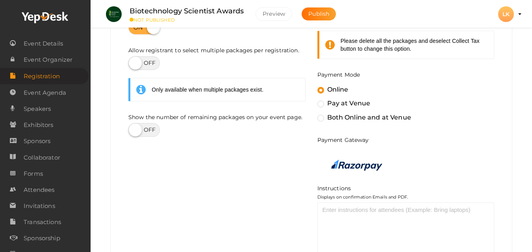
scroll to position [384, 0]
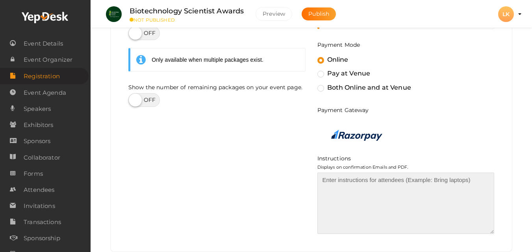
click at [334, 177] on textarea at bounding box center [405, 203] width 177 height 61
click at [335, 185] on textarea at bounding box center [405, 203] width 177 height 61
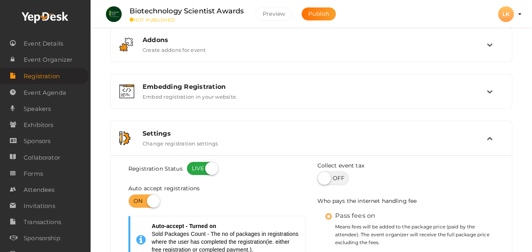
scroll to position [118, 0]
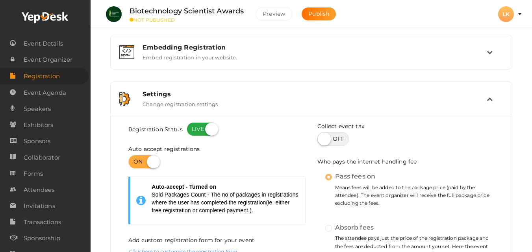
click at [331, 137] on label at bounding box center [332, 139] width 31 height 14
click at [322, 137] on input "checkbox" at bounding box center [319, 136] width 5 height 5
checkbox input "true"
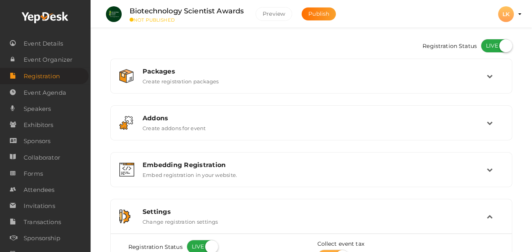
scroll to position [0, 0]
